Goal: Check status

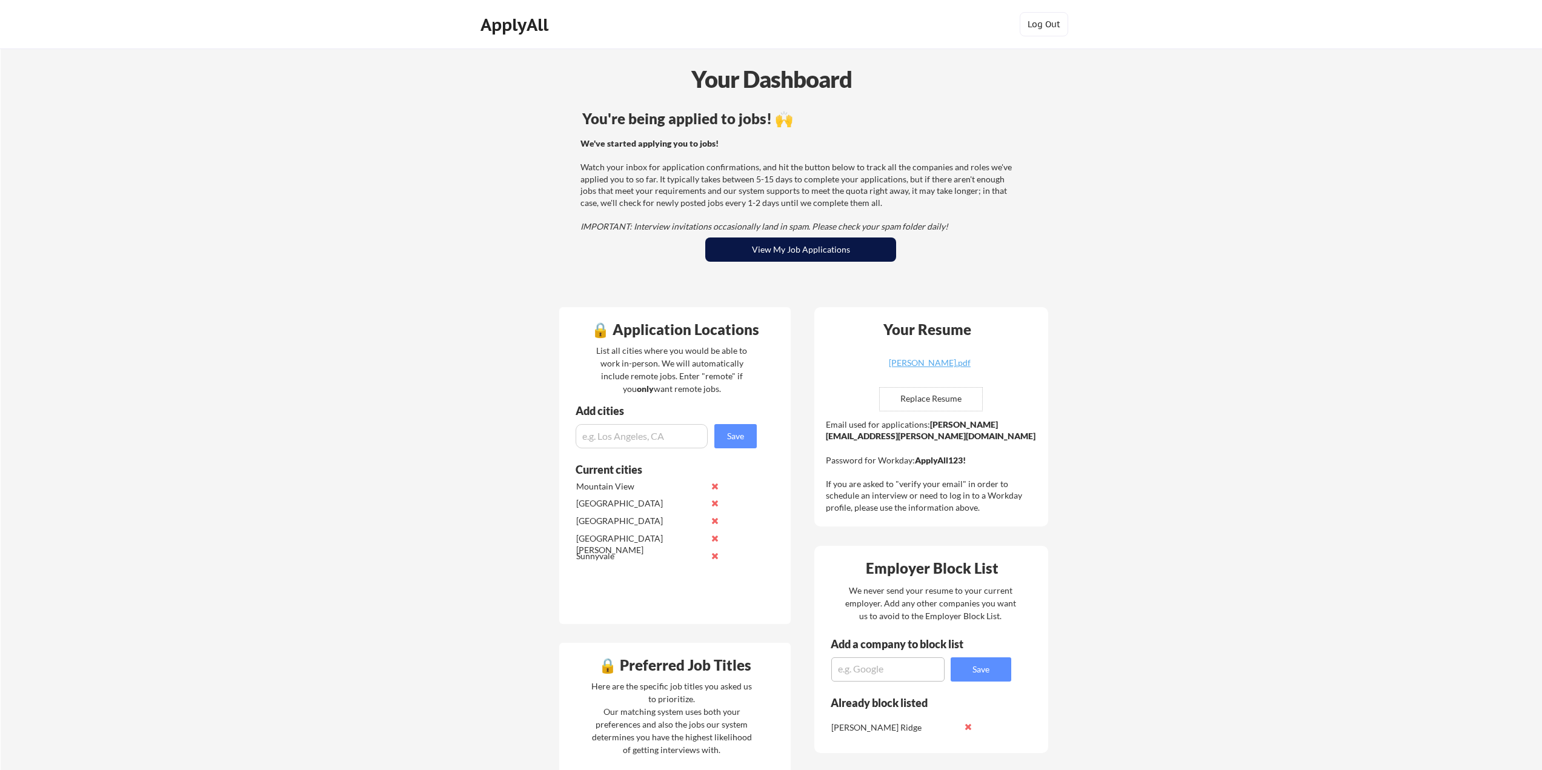
click at [777, 257] on button "View My Job Applications" at bounding box center [800, 249] width 191 height 24
